Goal: Transaction & Acquisition: Purchase product/service

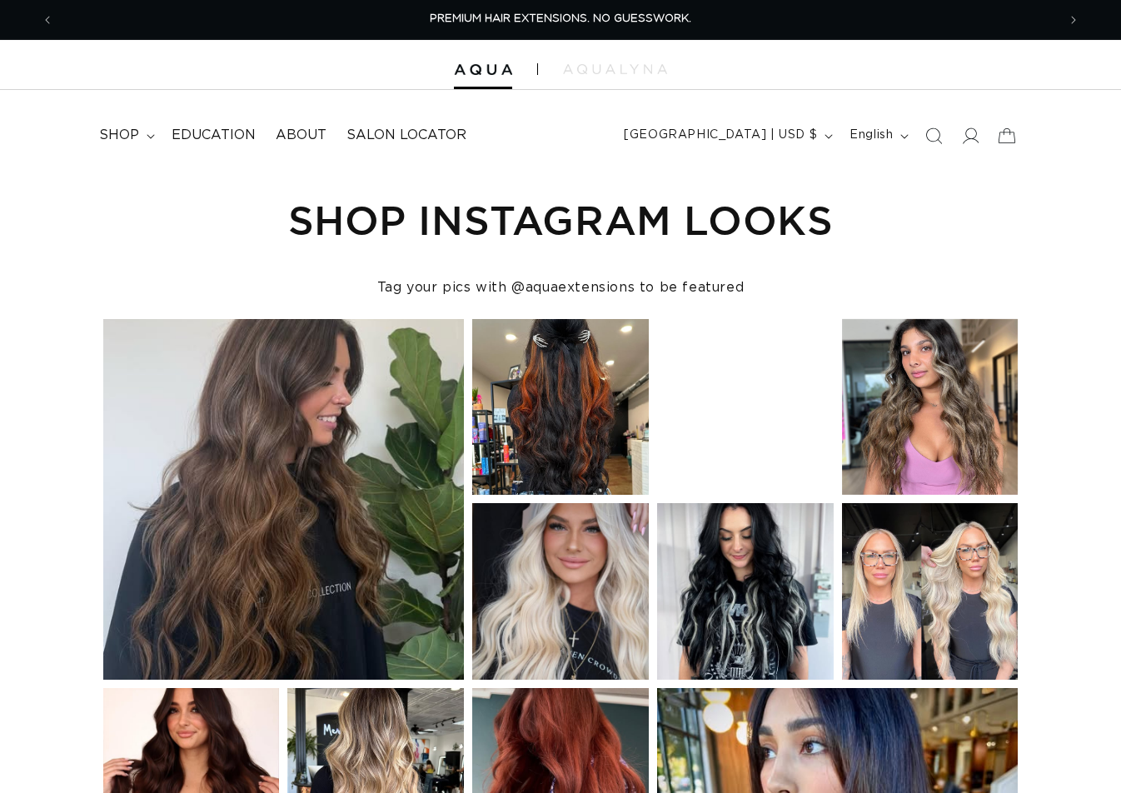
click at [931, 137] on icon "Search" at bounding box center [933, 135] width 17 height 17
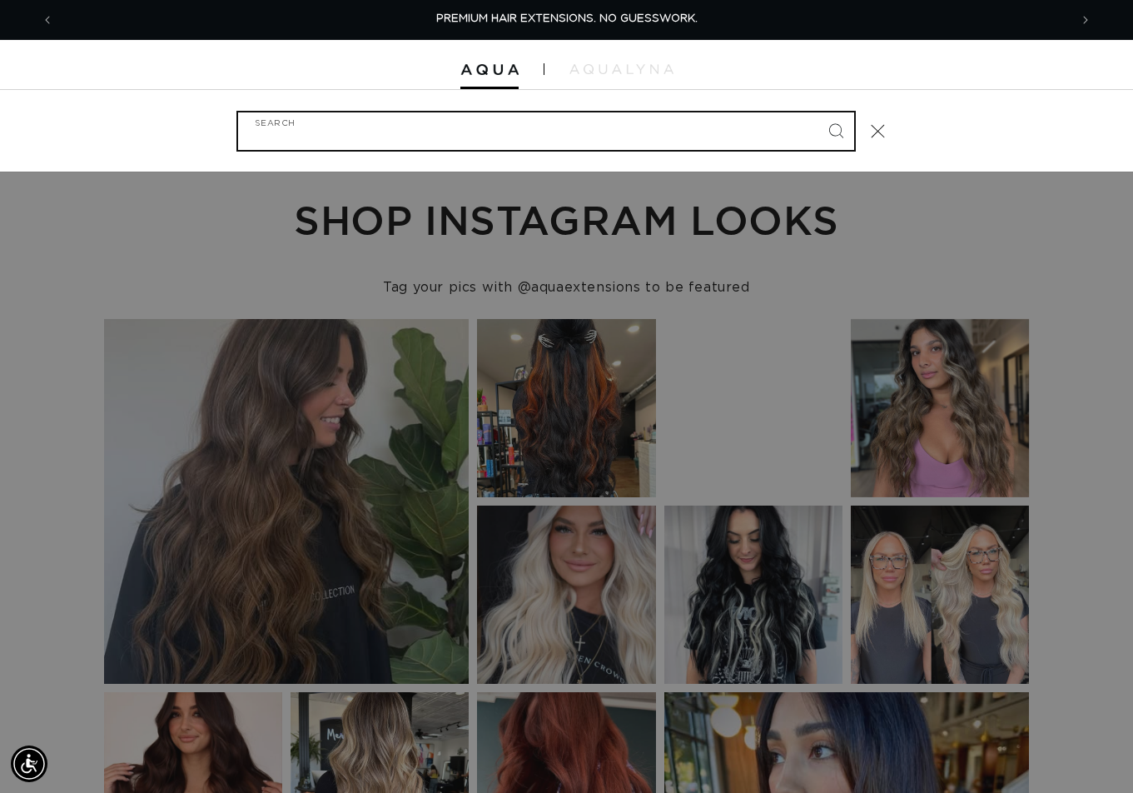
paste input "20" ULTRA NARROW CLIP-IN #PACIFIC BALAYAGE"
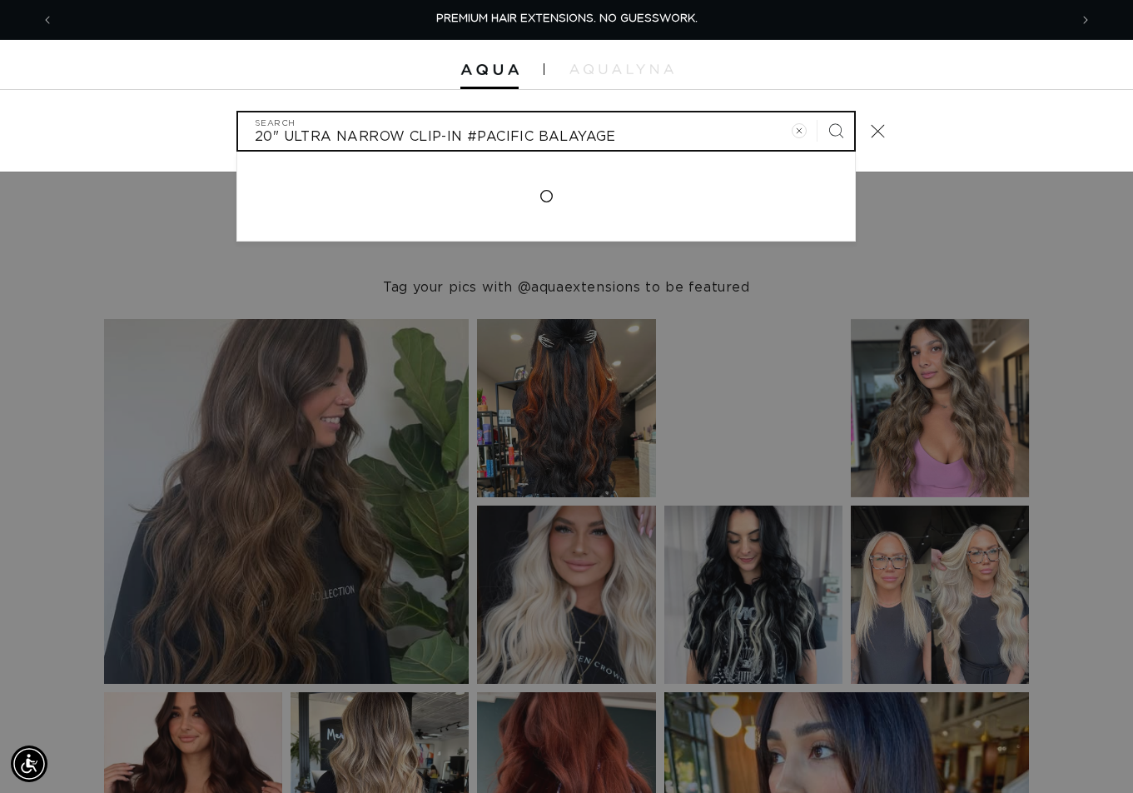
type input "20" ULTRA NARROW CLIP-IN #PACIFIC BALAYAGE"
click at [818, 112] on button "Search" at bounding box center [836, 130] width 37 height 37
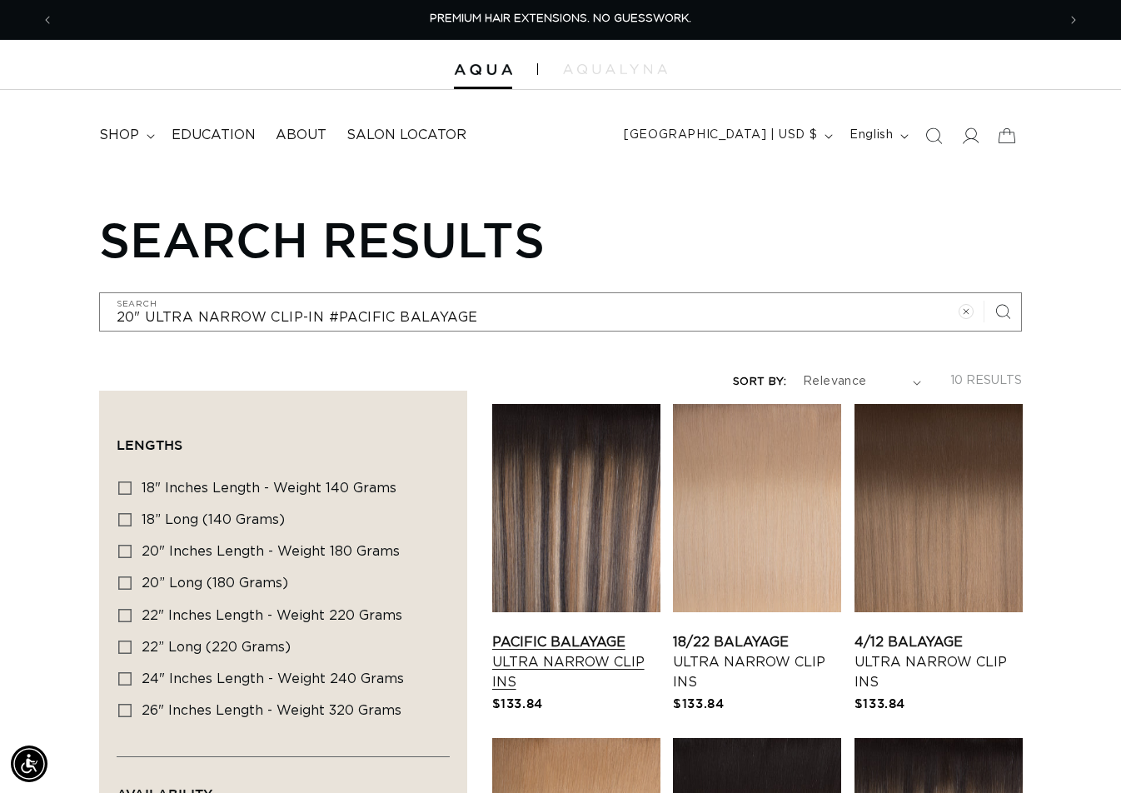
click at [535, 632] on link "Pacific Balayage Ultra Narrow Clip Ins" at bounding box center [576, 662] width 168 height 60
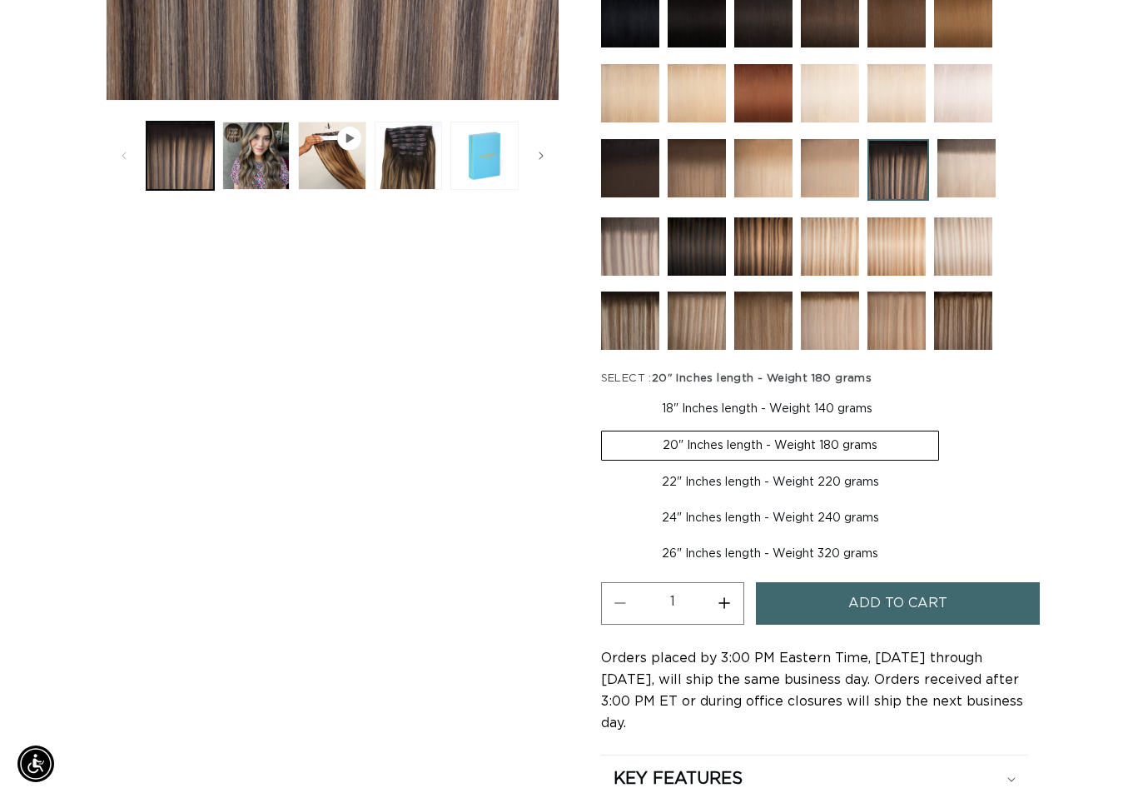
scroll to position [666, 0]
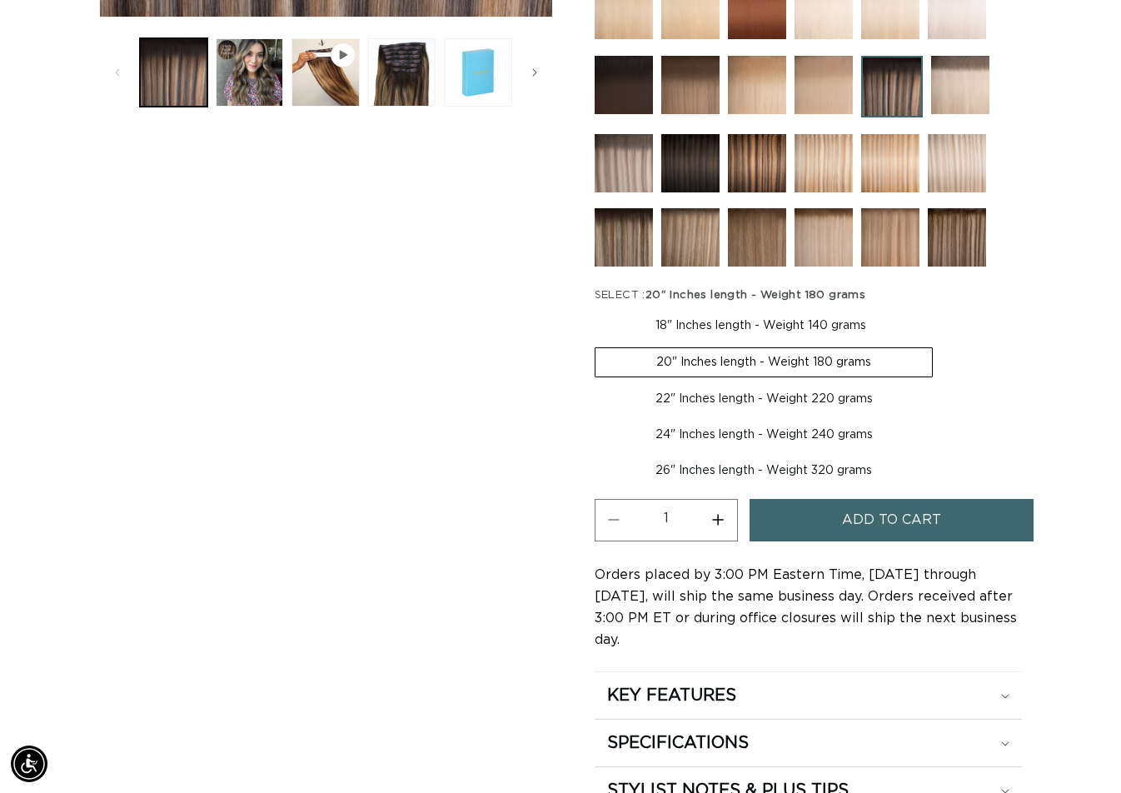
click at [864, 510] on span "Add to cart" at bounding box center [891, 520] width 99 height 42
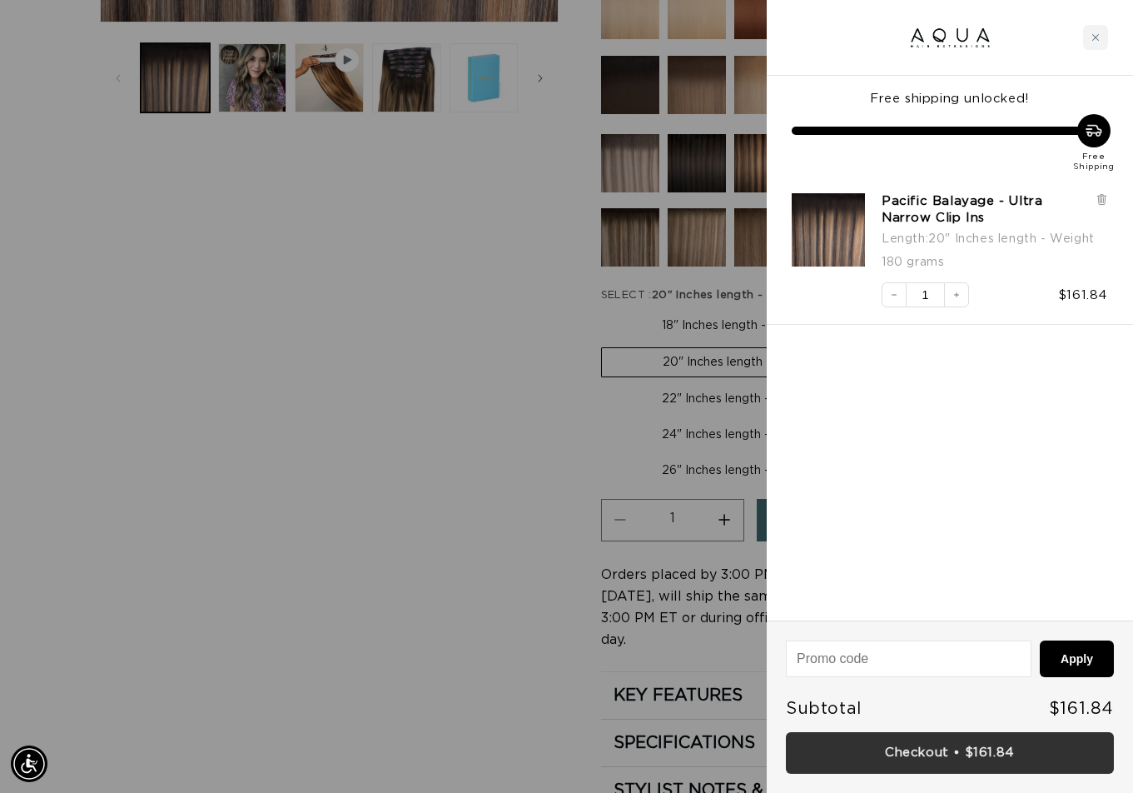
click at [955, 744] on link "Checkout • $161.84" at bounding box center [950, 753] width 328 height 42
